Goal: Information Seeking & Learning: Learn about a topic

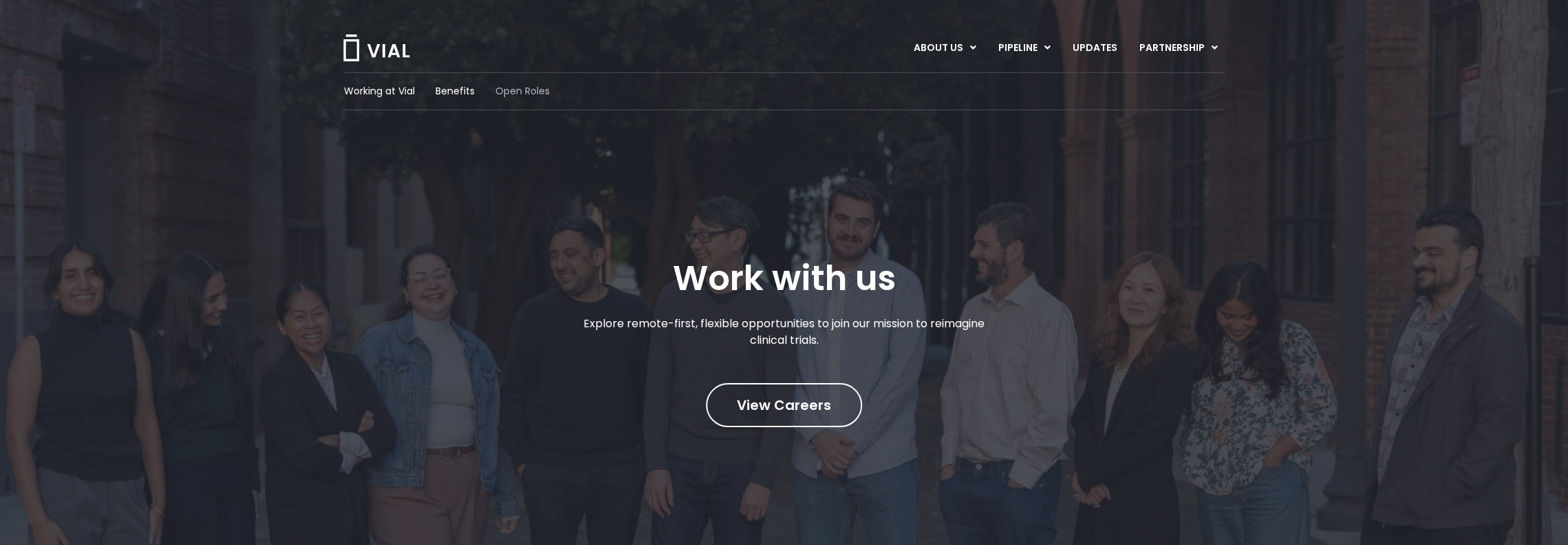
click at [513, 89] on span "Open Roles" at bounding box center [522, 91] width 54 height 14
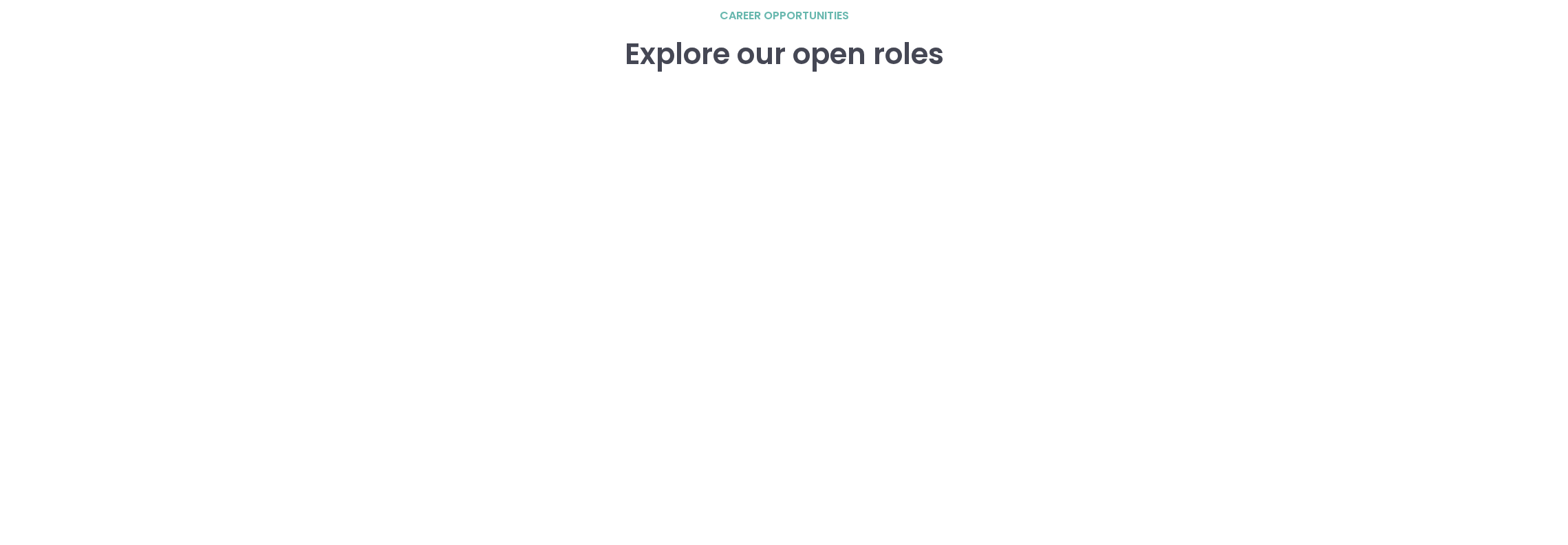
scroll to position [1956, 0]
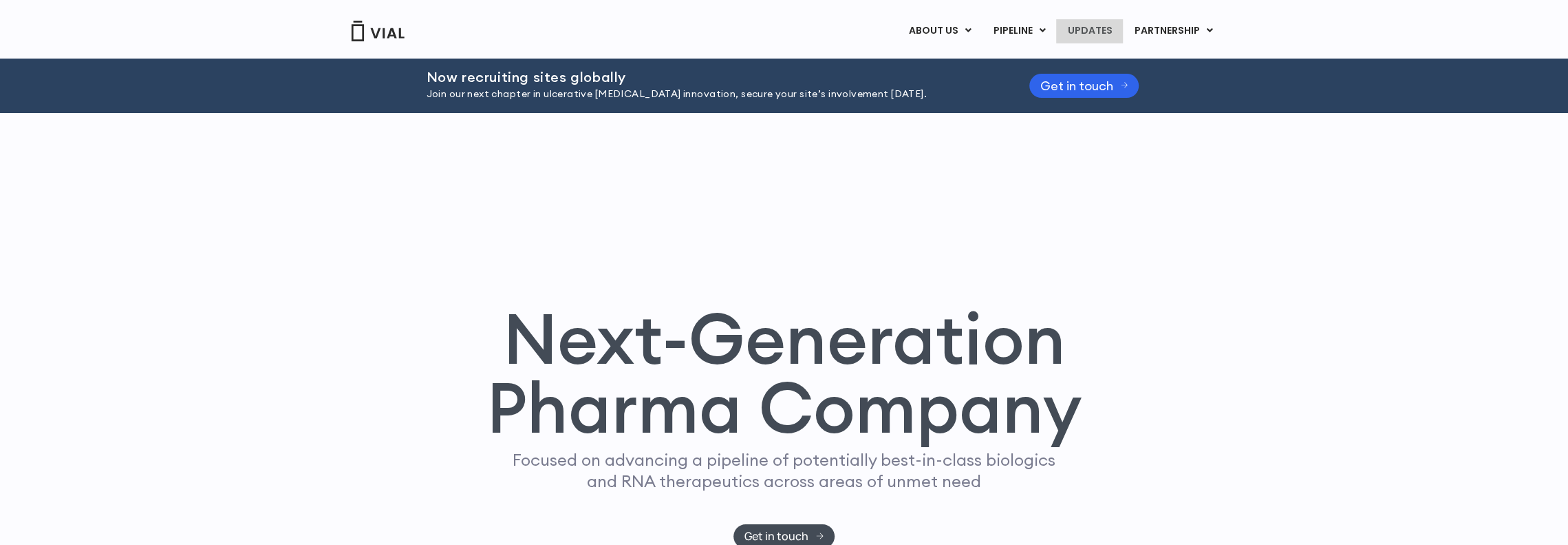
click at [1103, 32] on link "UPDATES" at bounding box center [1088, 31] width 66 height 23
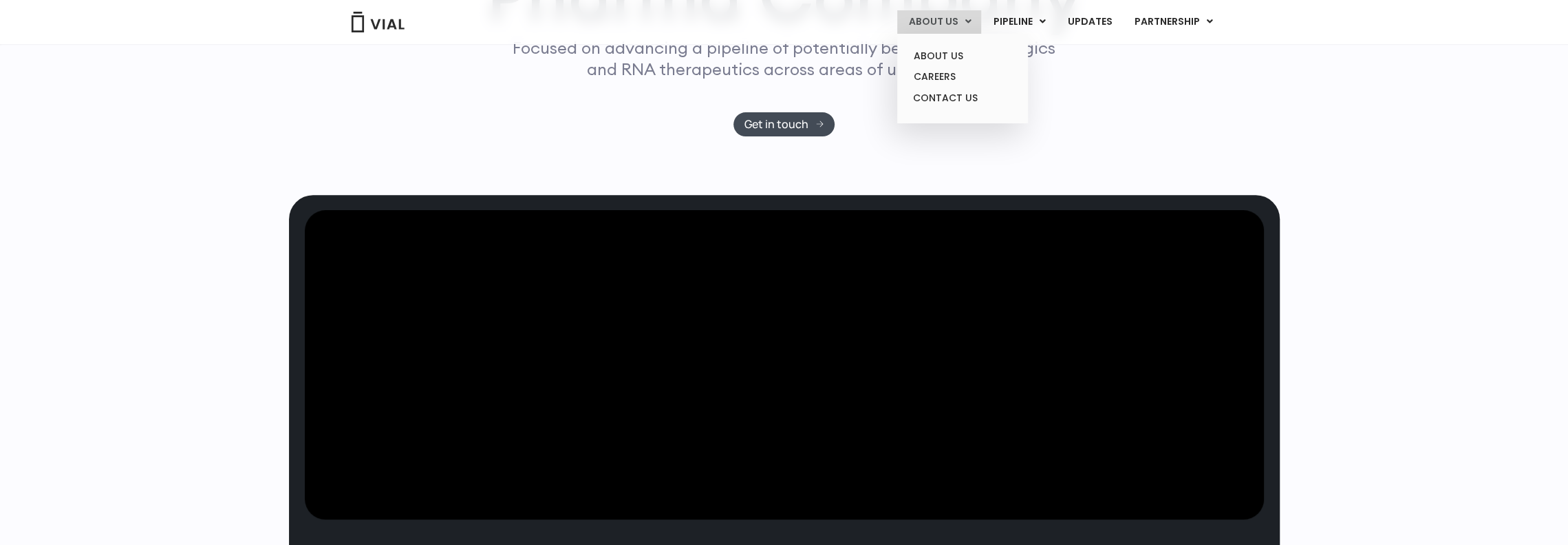
scroll to position [412, 0]
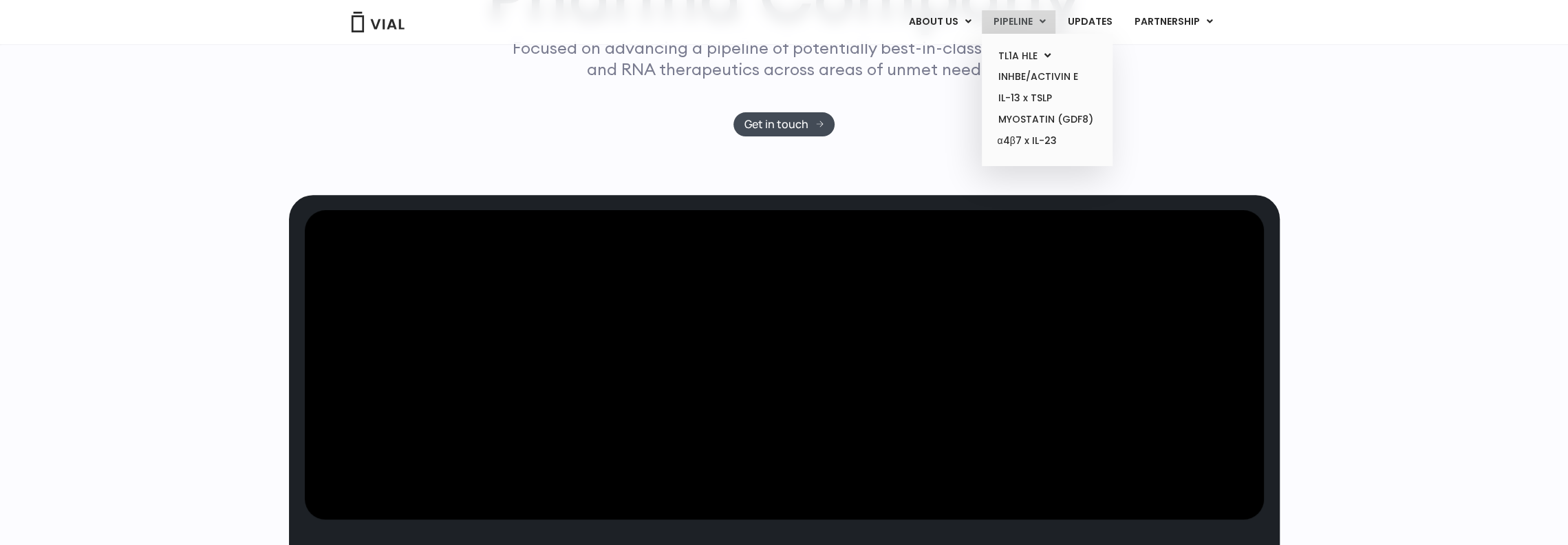
click at [1027, 22] on link "PIPELINE" at bounding box center [1018, 22] width 74 height 23
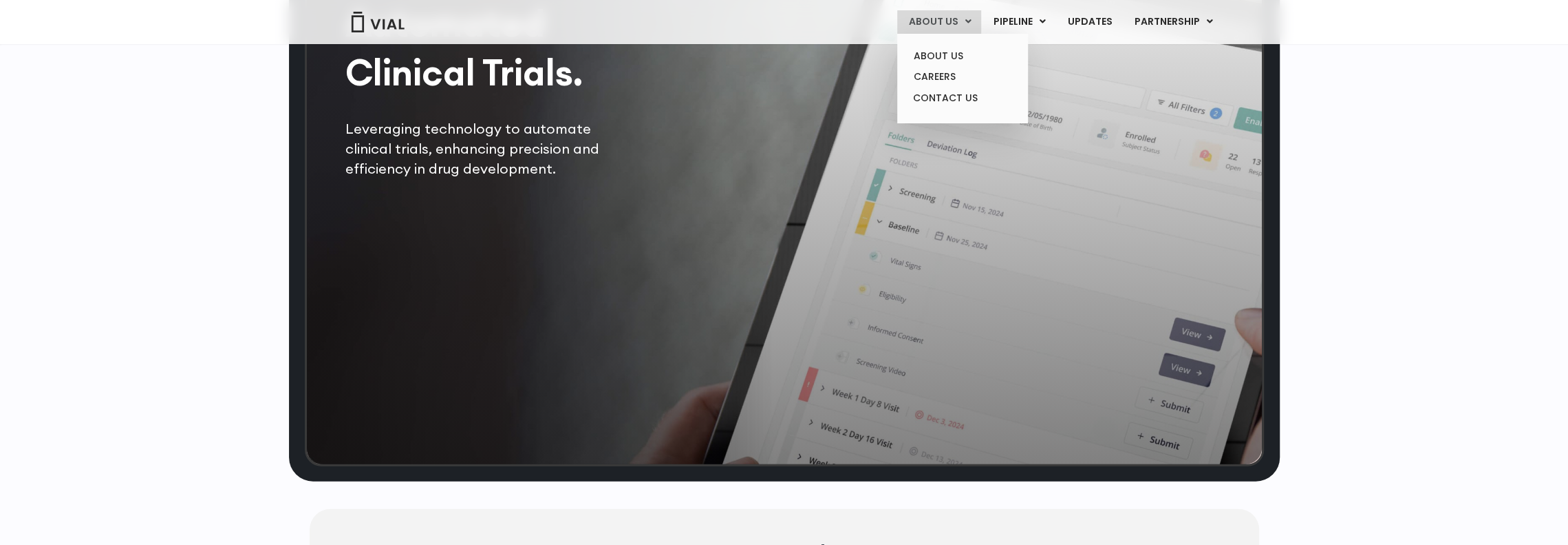
scroll to position [3016, 0]
click at [958, 58] on link "ABOUT US" at bounding box center [962, 57] width 121 height 22
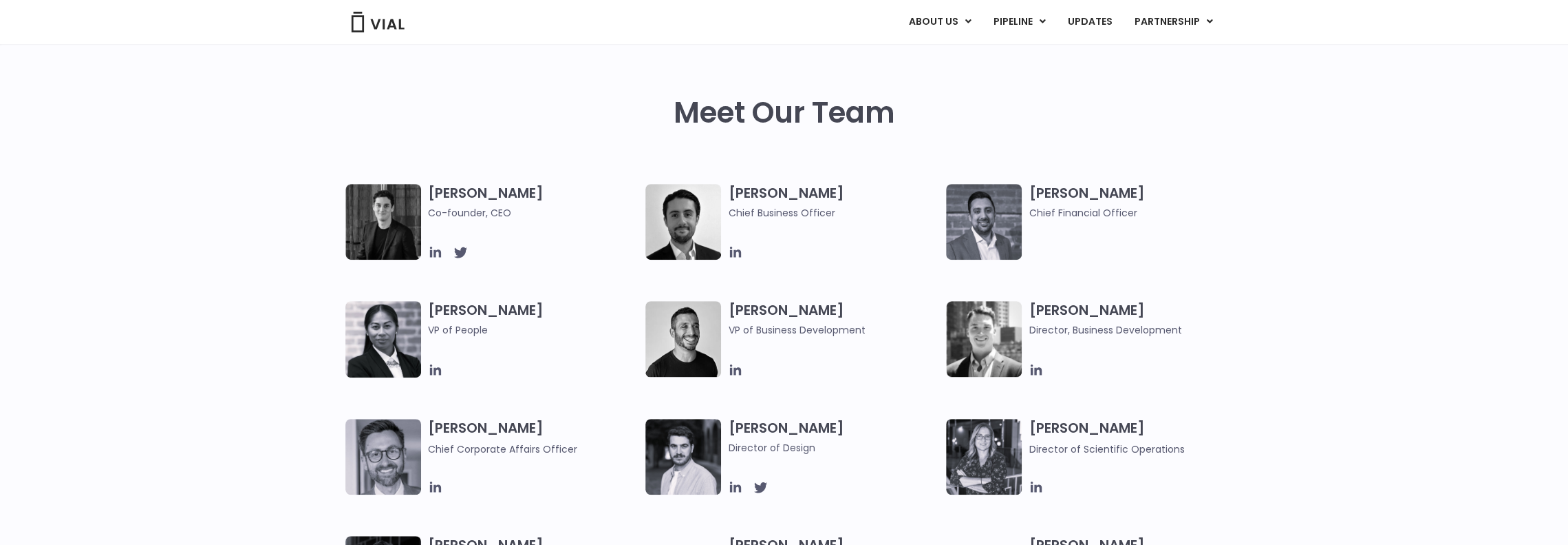
scroll to position [620, 0]
click at [1006, 206] on img at bounding box center [984, 220] width 76 height 76
click at [1043, 181] on div "Meet Our Team" at bounding box center [784, 140] width 880 height 88
click at [1046, 186] on h3 "Samir Meghji Chief Financial Officer" at bounding box center [1134, 201] width 211 height 37
click at [1046, 186] on h3 "Samir Meghji Chief Financial Officer" at bounding box center [1134, 201] width 211 height 37
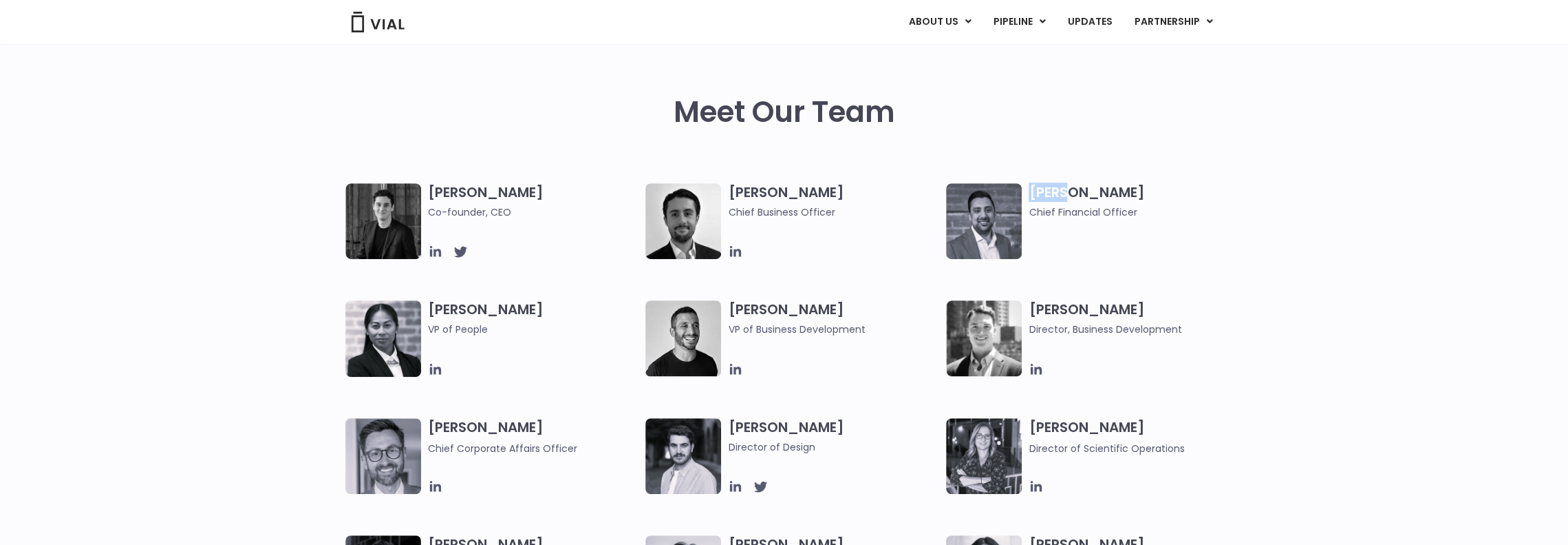
click at [1047, 186] on h3 "Samir Meghji Chief Financial Officer" at bounding box center [1134, 201] width 211 height 37
click at [439, 253] on icon at bounding box center [434, 250] width 11 height 11
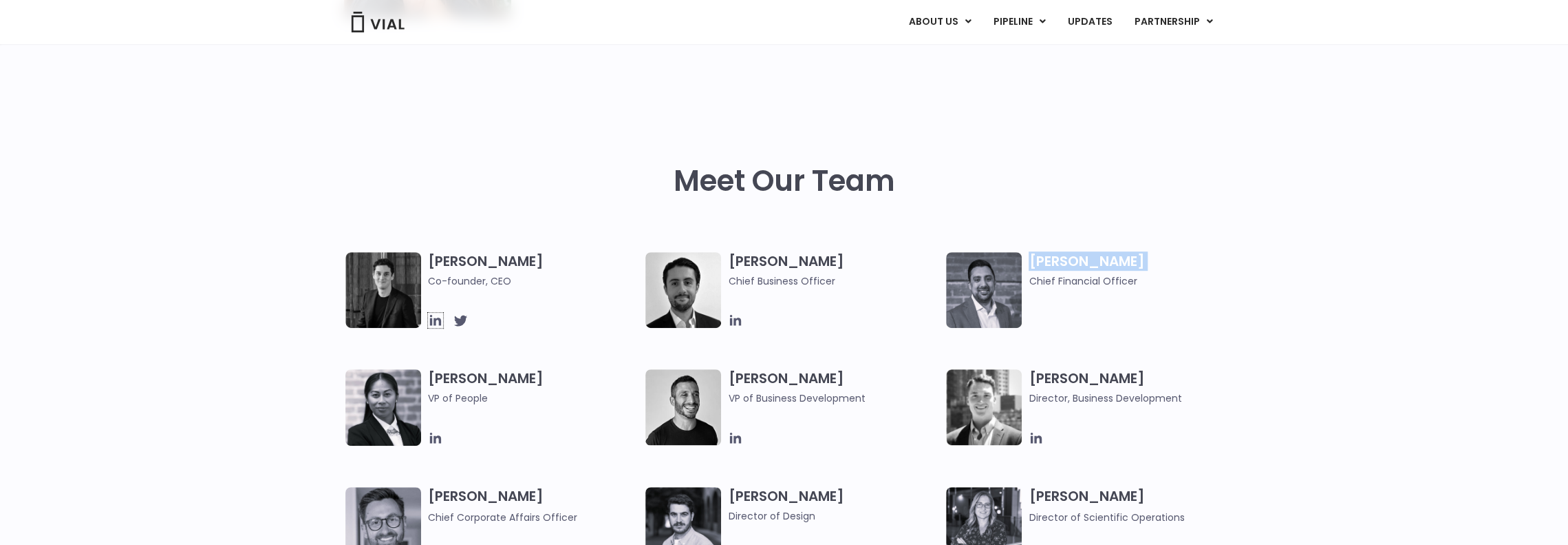
scroll to position [551, 0]
click at [435, 439] on icon at bounding box center [434, 438] width 11 height 11
click at [456, 323] on icon at bounding box center [460, 320] width 13 height 11
click at [433, 325] on icon at bounding box center [434, 320] width 11 height 11
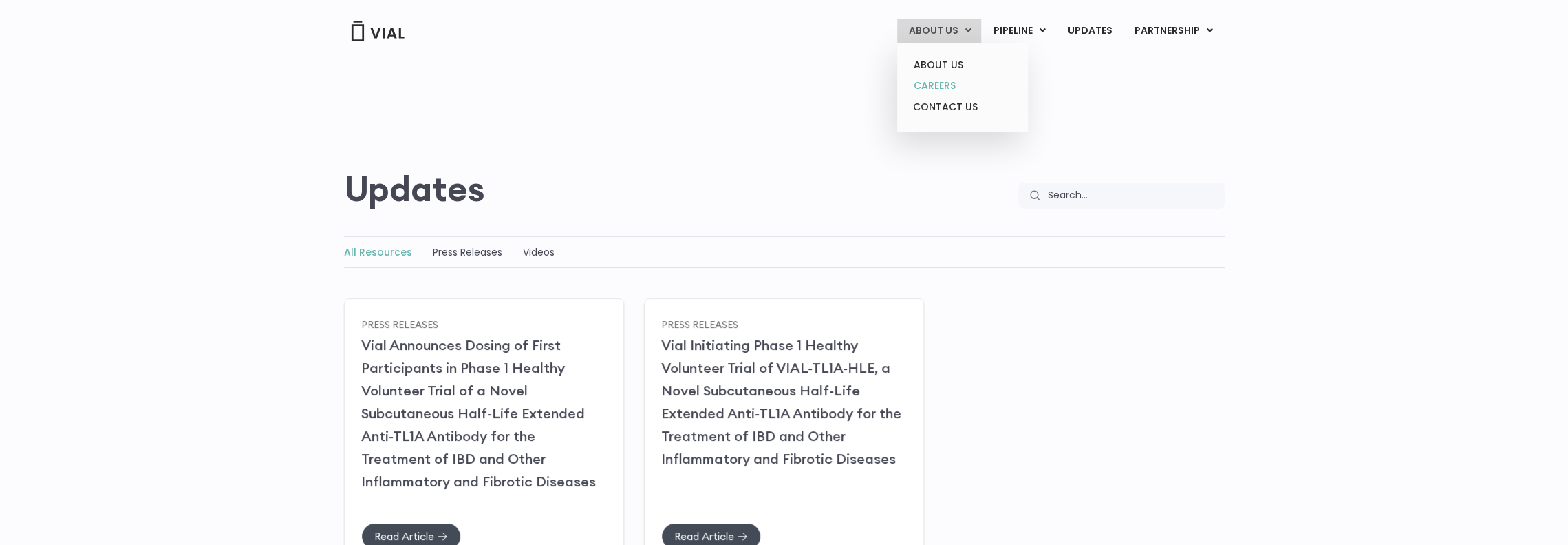
click at [947, 86] on link "CAREERS" at bounding box center [962, 86] width 121 height 22
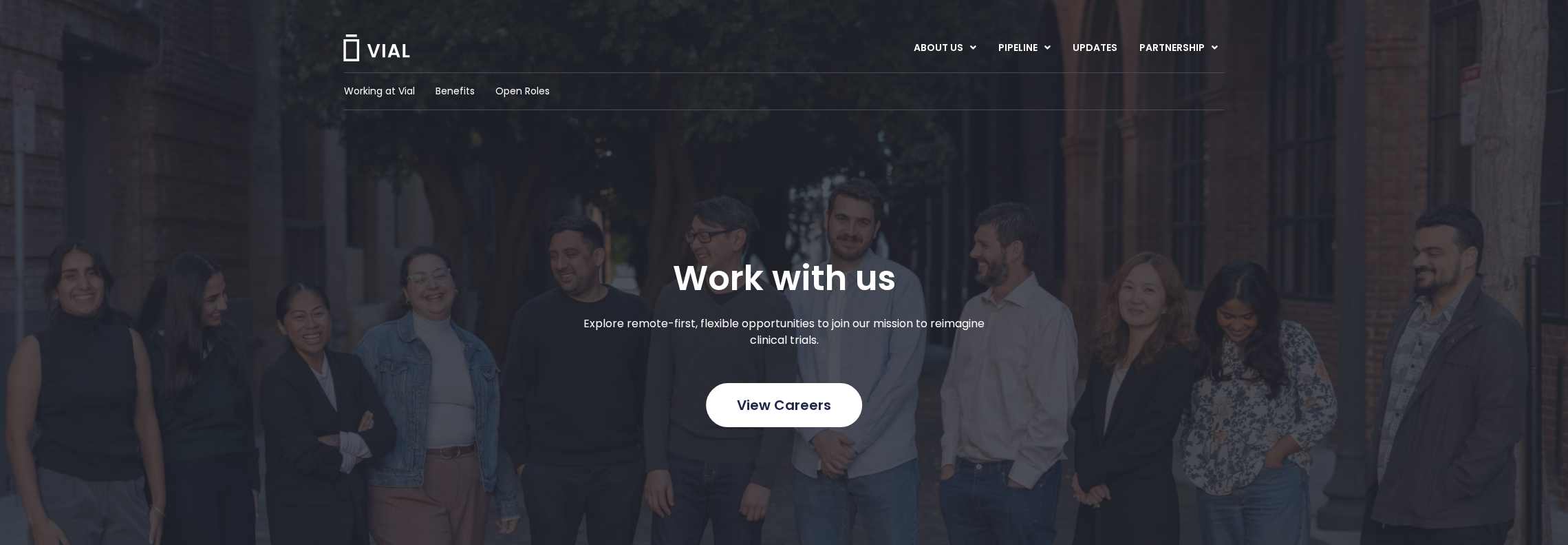
click at [772, 404] on span "View Careers" at bounding box center [783, 405] width 94 height 18
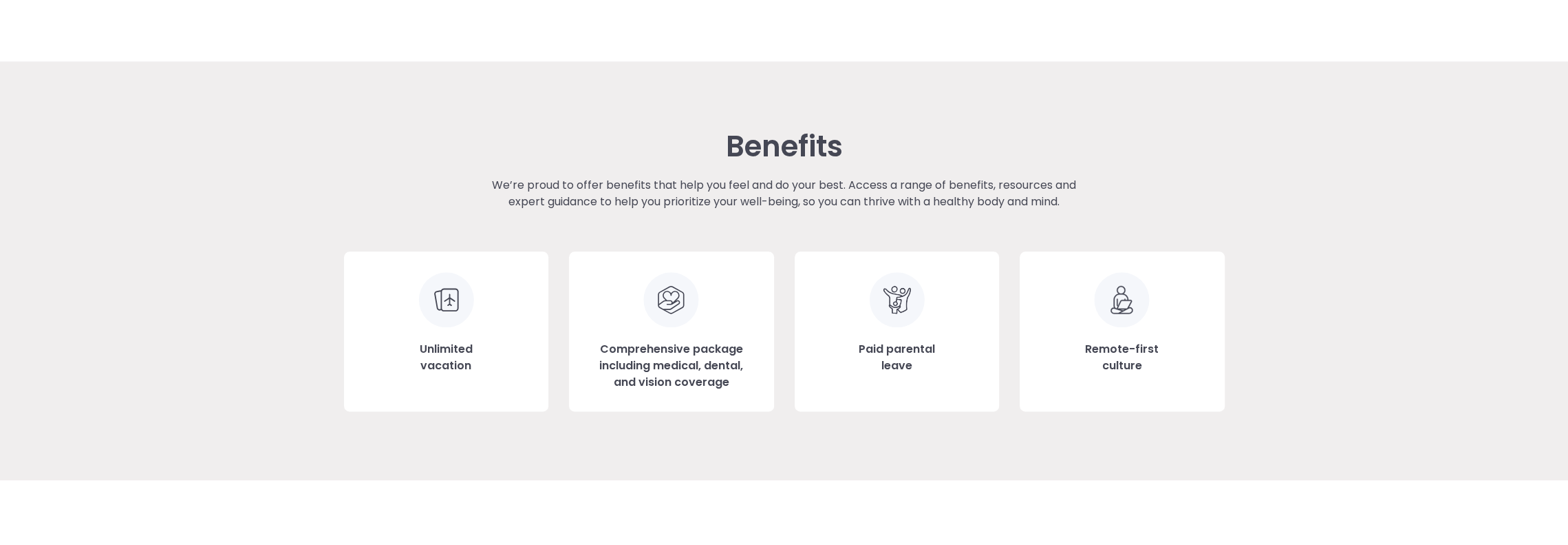
scroll to position [1424, 0]
